Goal: Download file/media

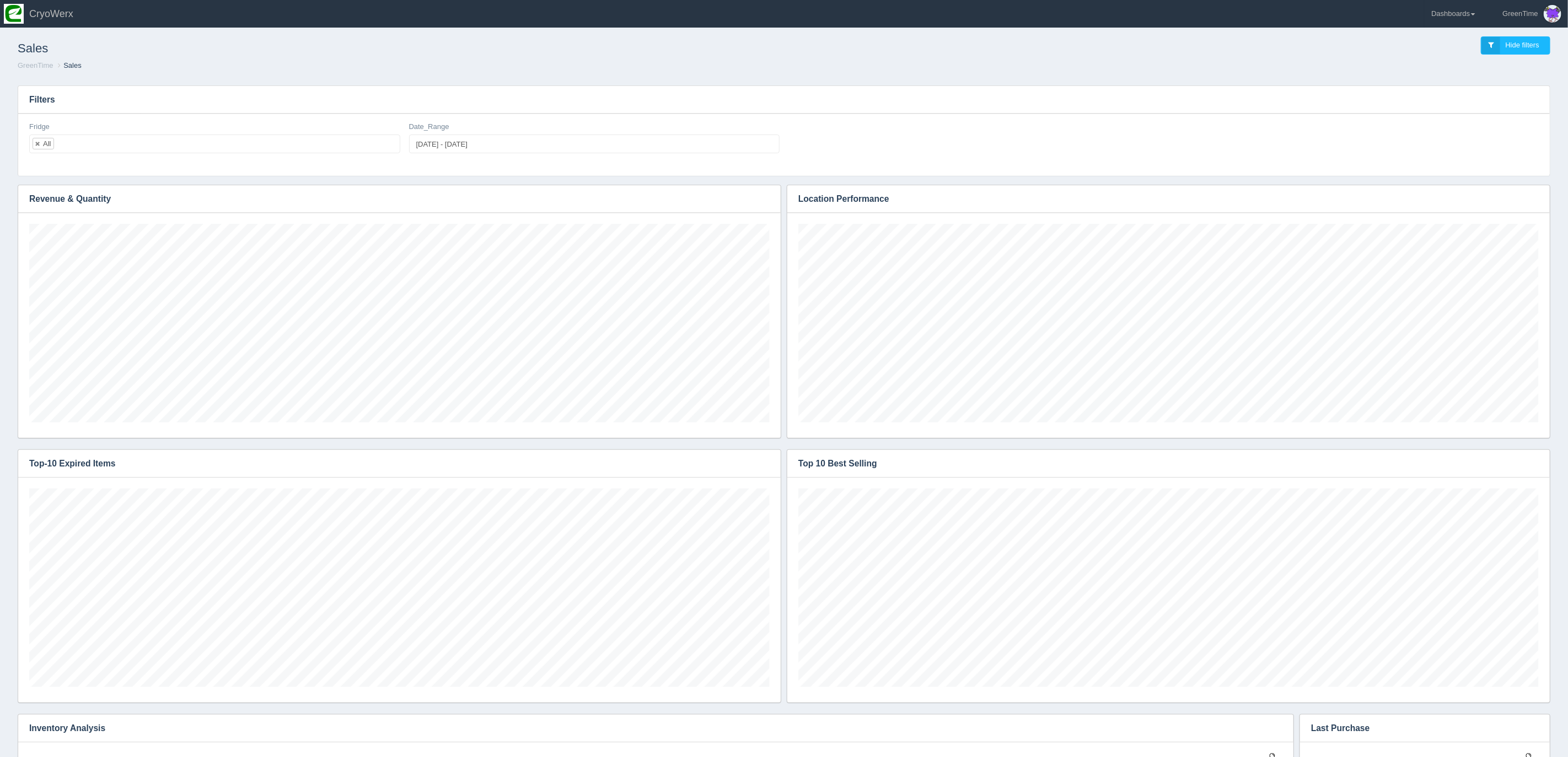
click at [1113, 89] on h3 "Filters" at bounding box center [784, 99] width 1531 height 27
type input "[DATE]"
click at [448, 144] on input "[DATE] - [DATE]" at bounding box center [595, 144] width 371 height 19
type input "[DATE]"
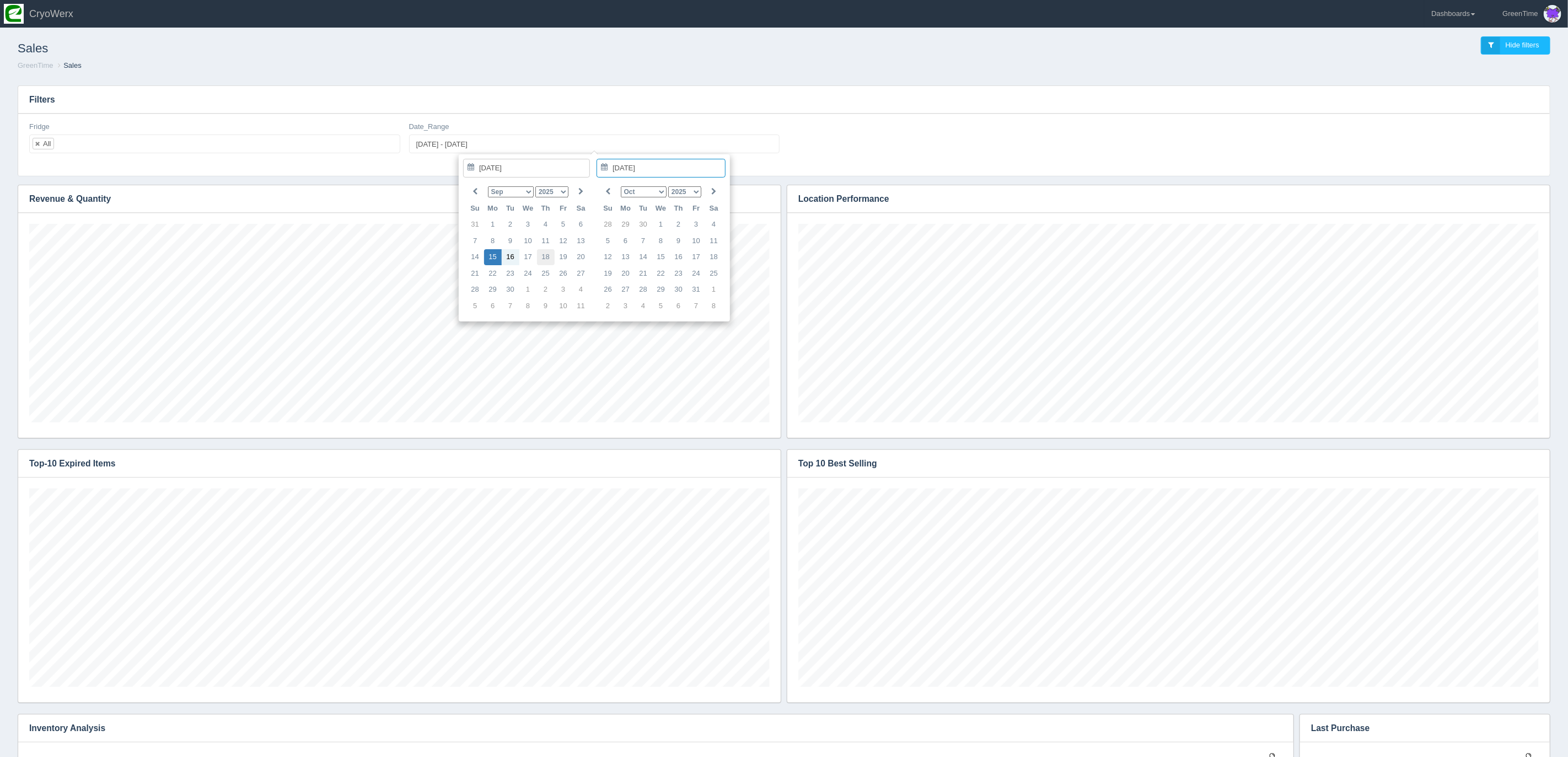
type input "[DATE]"
type input "[DATE] - [DATE]"
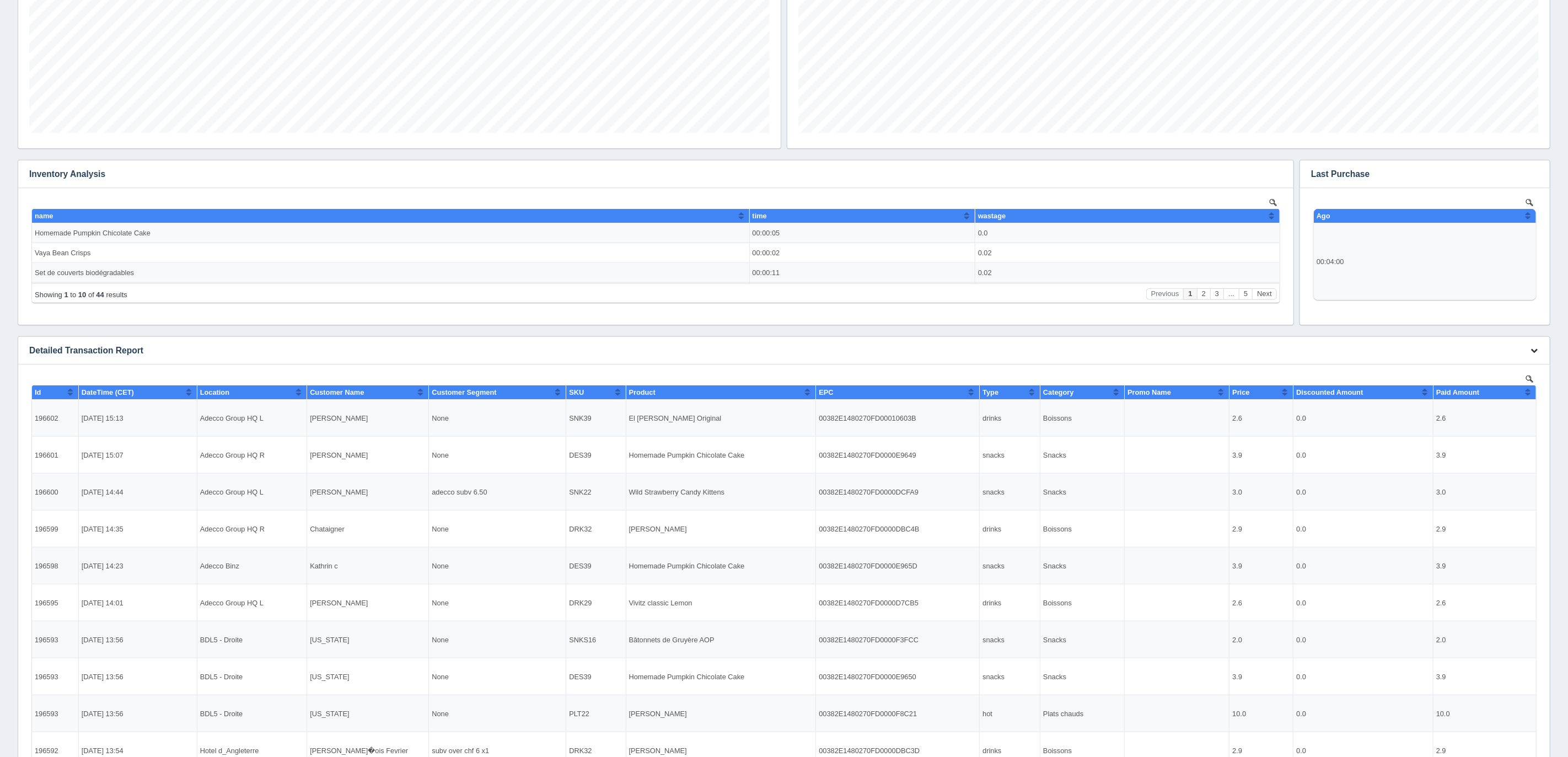
click at [1535, 351] on icon "button" at bounding box center [1534, 351] width 7 height 7
click at [1501, 362] on link "Download CSV" at bounding box center [1497, 367] width 88 height 16
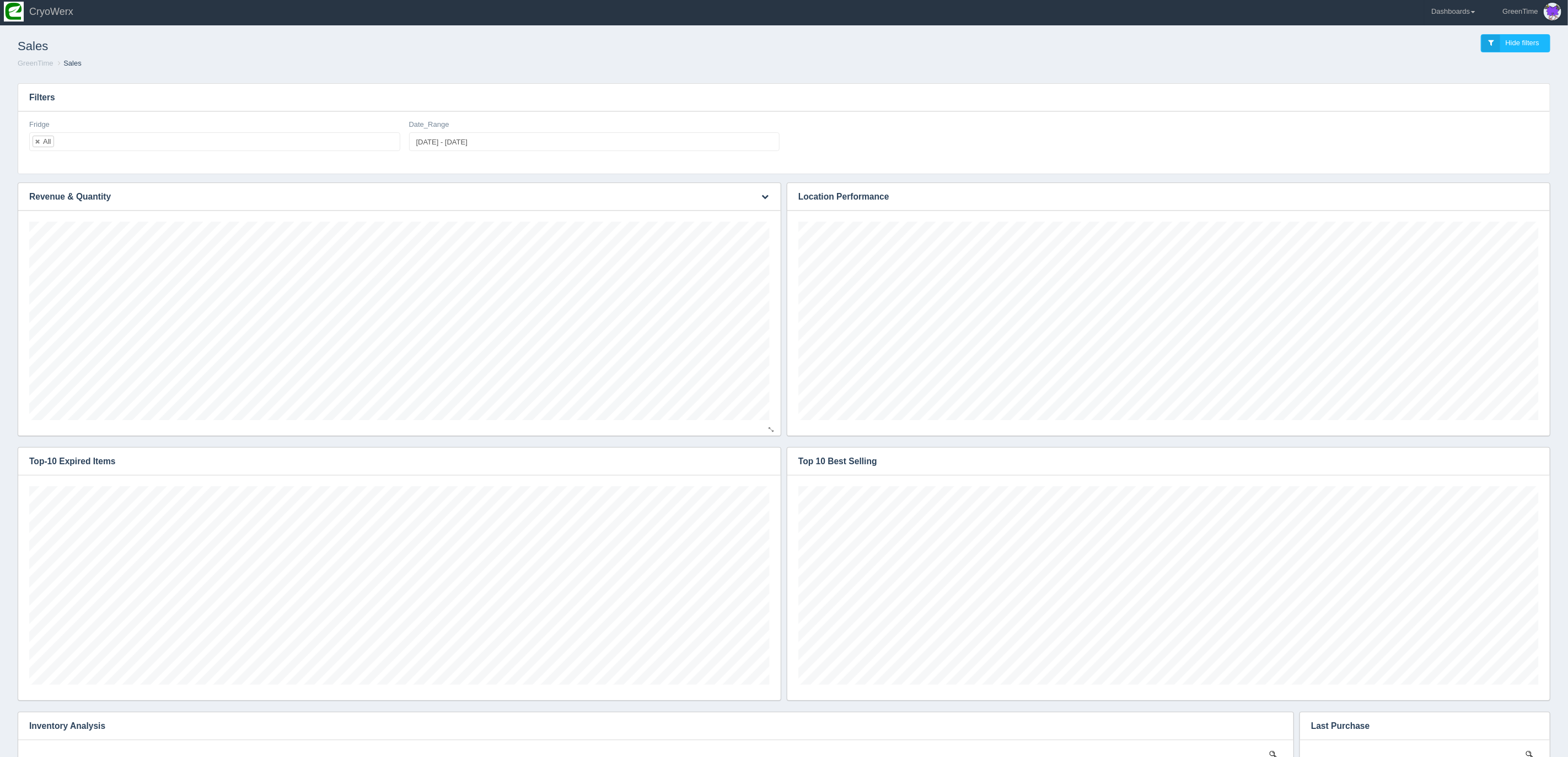
scroll to position [0, 0]
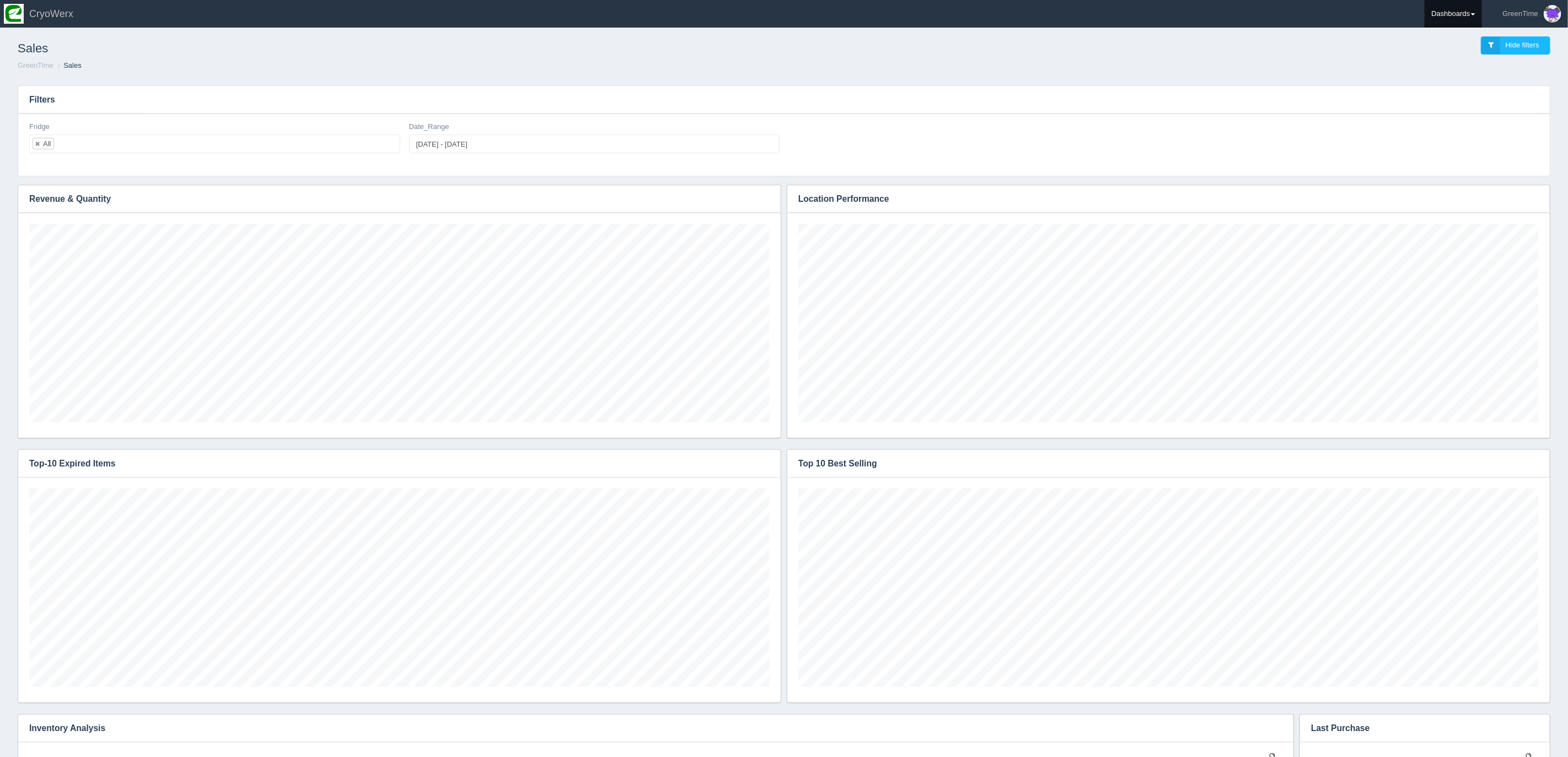
click at [1451, 6] on link "Dashboards" at bounding box center [1454, 13] width 57 height 27
click at [1451, 75] on link "GreenTime" at bounding box center [1499, 80] width 149 height 21
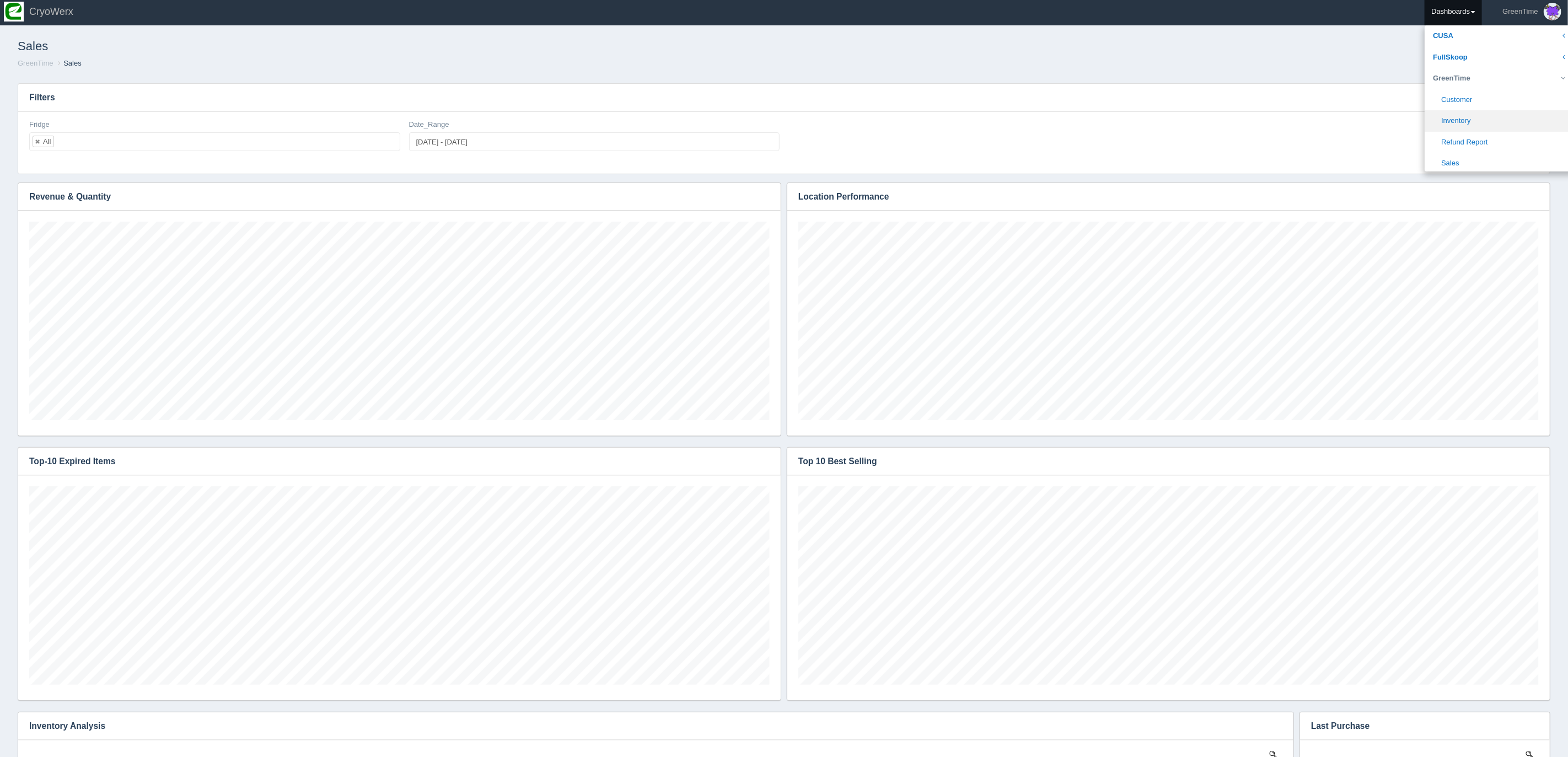
scroll to position [2, 0]
click at [1460, 119] on link "Inventory" at bounding box center [1499, 121] width 149 height 21
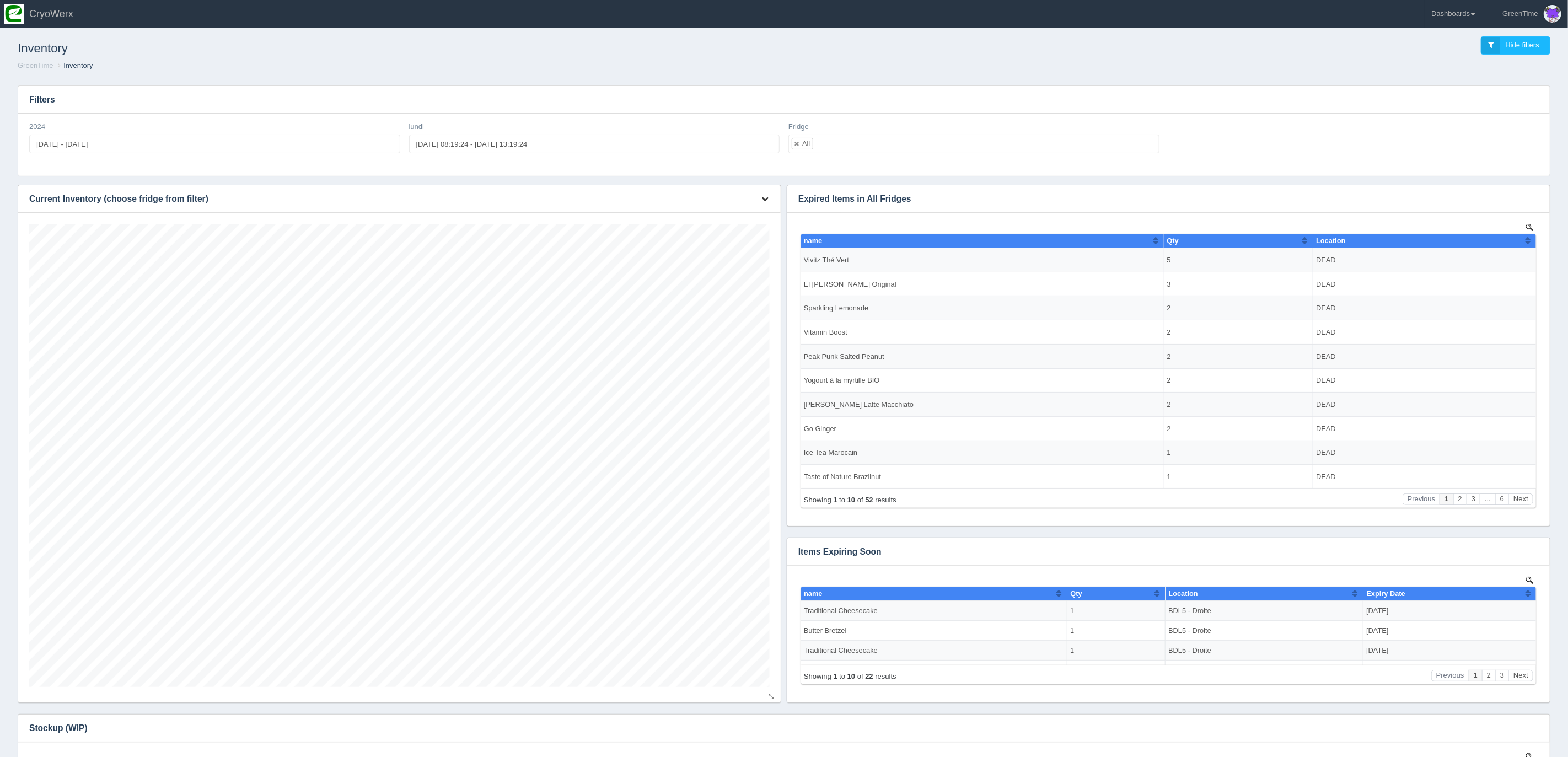
scroll to position [463, 740]
click at [765, 197] on icon "button" at bounding box center [765, 199] width 7 height 7
click at [729, 213] on link "Download CSV" at bounding box center [728, 215] width 88 height 16
click at [1244, 21] on header "Toggle navigation CryoWerx GreenTime Edit Profile Logout Dashboards CUSA 180 Ma…" at bounding box center [784, 13] width 1568 height 27
click at [830, 74] on div "Inventory Hide filters GreenTime Inventory" at bounding box center [784, 54] width 1559 height 46
